Goal: Information Seeking & Learning: Learn about a topic

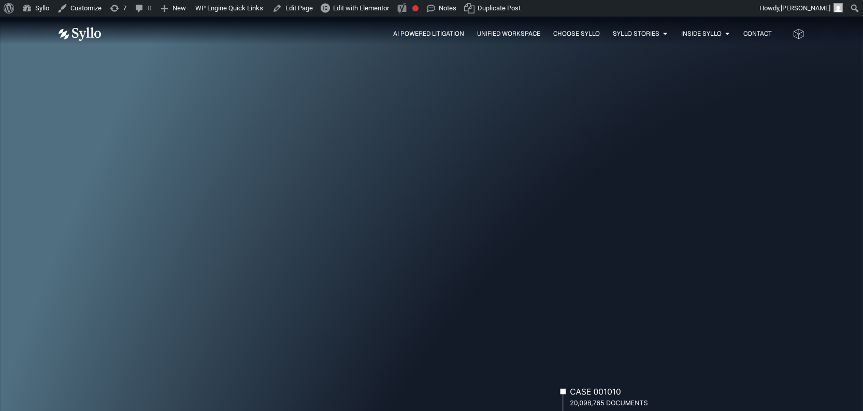
scroll to position [21, 0]
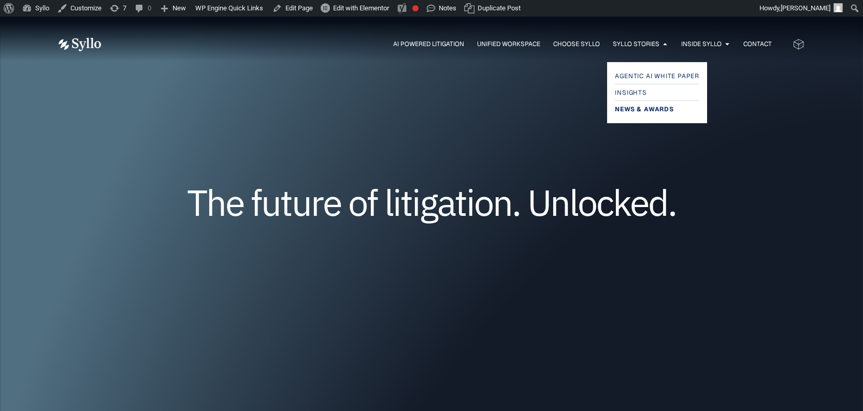
click at [635, 107] on span "News & Awards" at bounding box center [644, 109] width 59 height 12
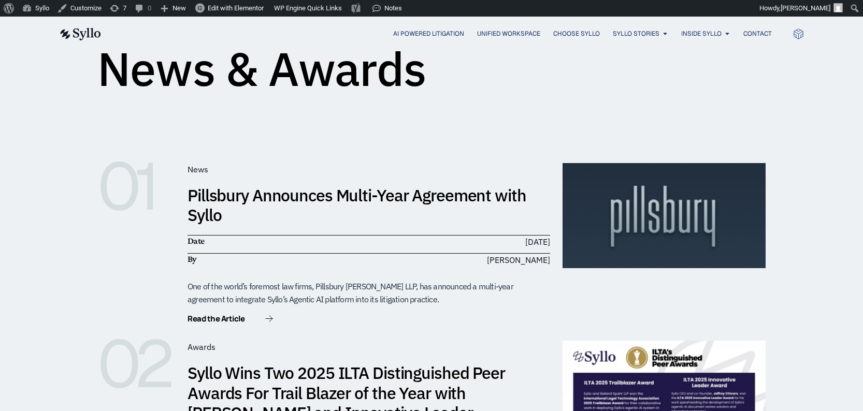
scroll to position [124, 0]
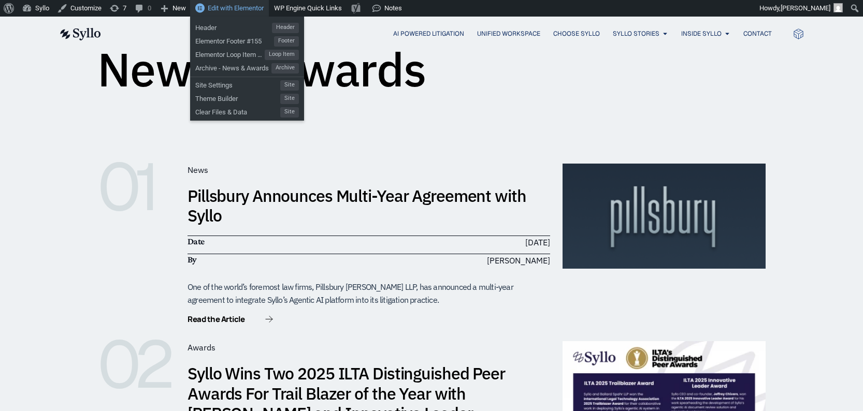
click at [239, 8] on span "Edit with Elementor" at bounding box center [236, 8] width 56 height 8
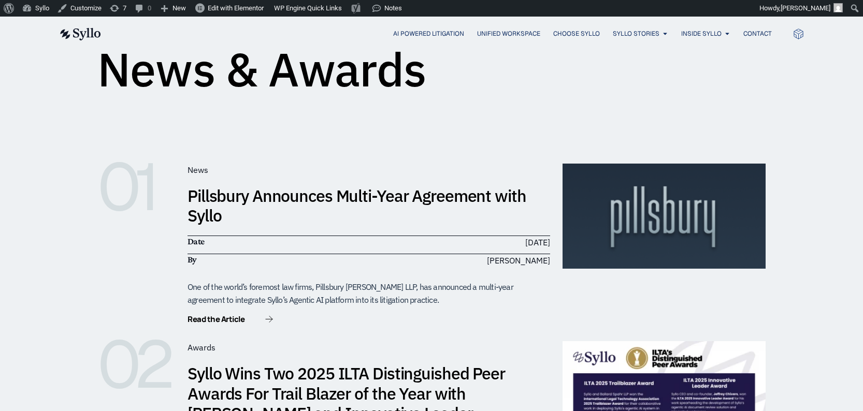
click at [426, 197] on link "Pillsbury Announces Multi-Year Agreement with Syllo" at bounding box center [357, 205] width 339 height 41
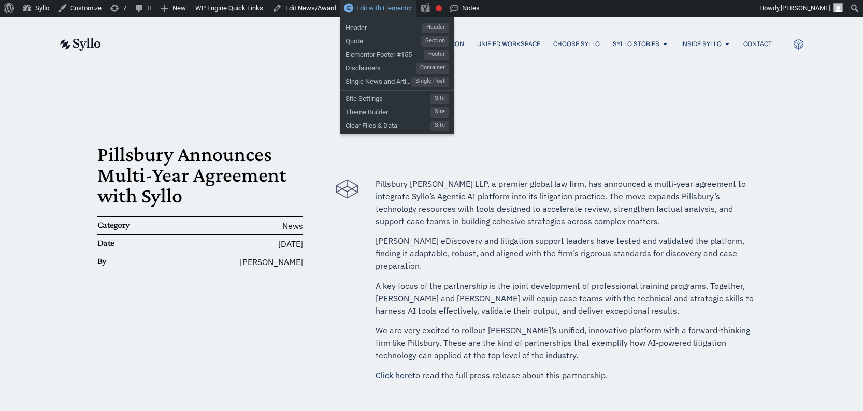
click at [398, 9] on span "Edit with Elementor" at bounding box center [384, 8] width 56 height 8
